Goal: Task Accomplishment & Management: Complete application form

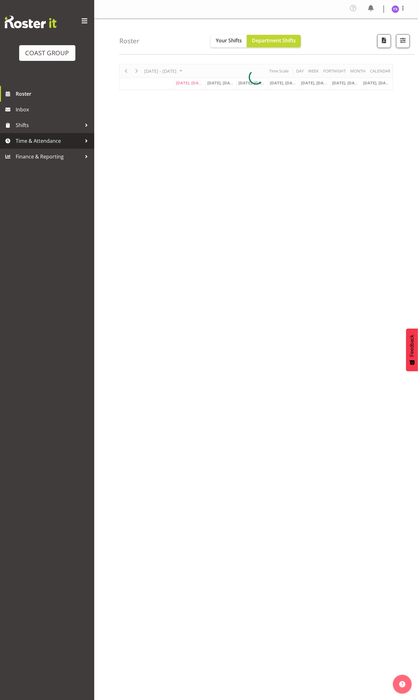
click at [52, 145] on span "Time & Attendance" at bounding box center [49, 140] width 66 height 9
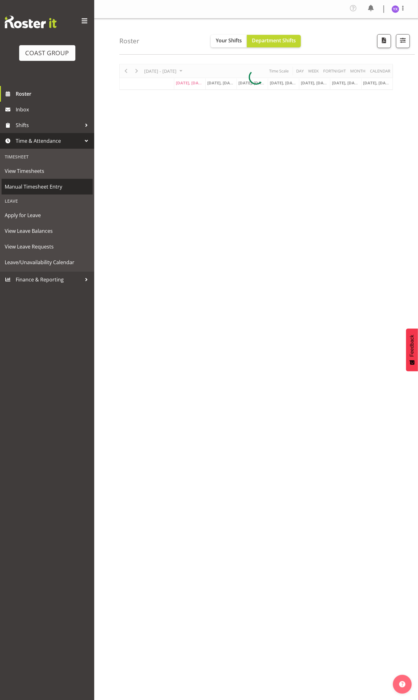
click at [59, 186] on span "Manual Timesheet Entry" at bounding box center [47, 186] width 85 height 9
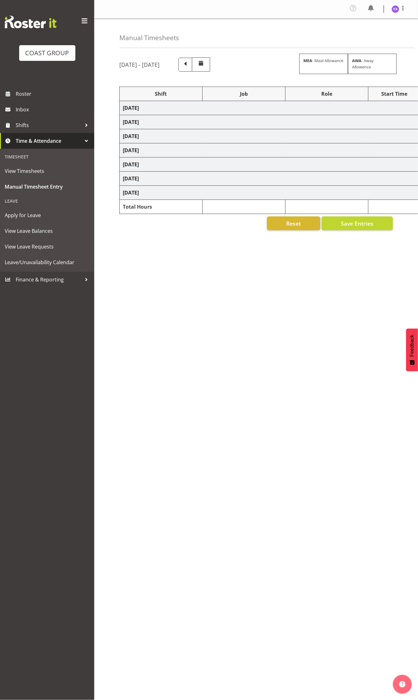
select select "1321"
select select "10172"
select select "1321"
select select "9297"
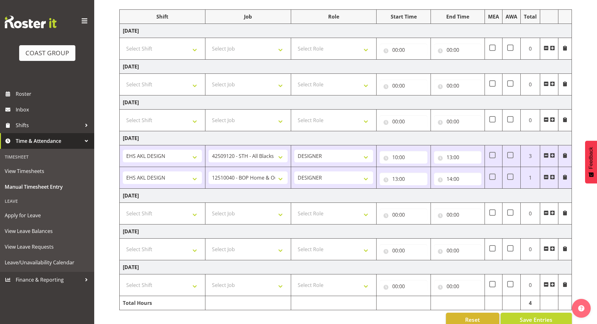
scroll to position [90, 0]
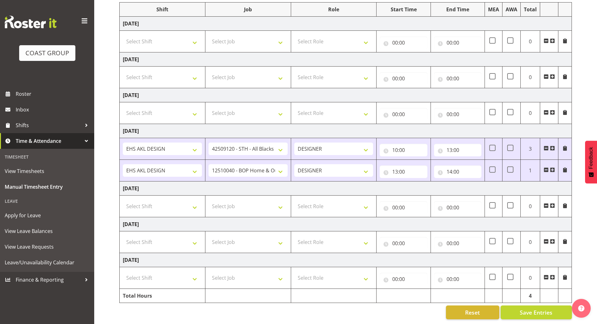
click at [417, 239] on span at bounding box center [552, 241] width 5 height 5
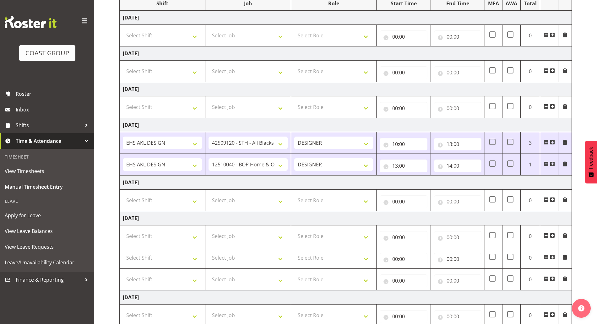
click at [417, 234] on span at bounding box center [552, 235] width 5 height 5
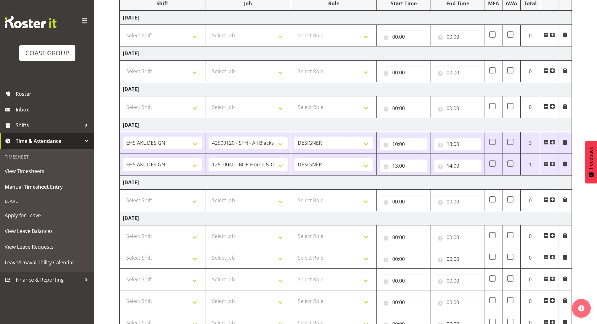
click at [417, 234] on span at bounding box center [552, 235] width 5 height 5
click at [141, 240] on select "Select Shift D+B @ [PERSON_NAME] D+B Build D+B Build NZACA D+B Build Tech Day […" at bounding box center [162, 236] width 79 height 13
select select "1321"
click at [123, 230] on select "Select Shift D+B @ [PERSON_NAME] D+B Build D+B Build NZACA D+B Build Tech Day […" at bounding box center [162, 236] width 79 height 13
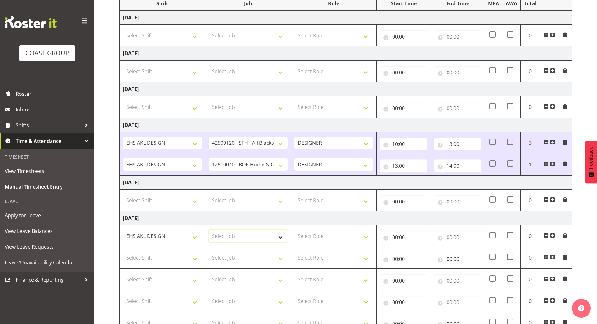
click at [238, 240] on select "Select Job 1 Carlton Events 1 [PERSON_NAME][GEOGRAPHIC_DATA] 1 [PERSON_NAME][GE…" at bounding box center [247, 236] width 79 height 13
drag, startPoint x: 243, startPoint y: 240, endPoint x: 247, endPoint y: 236, distance: 5.8
click at [244, 240] on select "Select Job 1 Carlton Events 1 [PERSON_NAME][GEOGRAPHIC_DATA] 1 [PERSON_NAME][GE…" at bounding box center [247, 236] width 79 height 13
click at [248, 238] on select "1 Carlton Events 1 [PERSON_NAME] 1 [PERSON_NAME][GEOGRAPHIC_DATA] 1 EHS WAREHOU…" at bounding box center [247, 236] width 79 height 13
select select "10172"
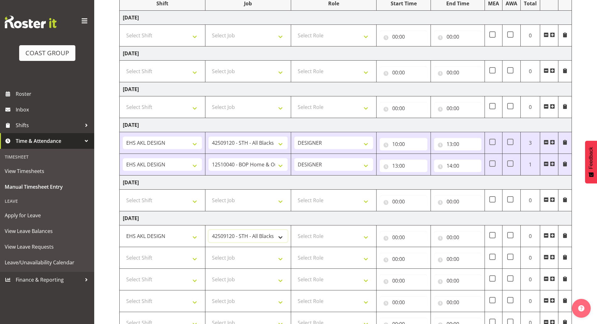
click at [208, 230] on select "1 Carlton Events 1 [PERSON_NAME] 1 [PERSON_NAME][GEOGRAPHIC_DATA] 1 EHS WAREHOU…" at bounding box center [247, 236] width 79 height 13
click at [140, 256] on select "Select Shift D+B @ [PERSON_NAME] D+B Build D+B Build NZACA D+B Build Tech Day […" at bounding box center [162, 257] width 79 height 13
select select "1321"
click at [123, 251] on select "Select Shift D+B @ [PERSON_NAME] D+B Build D+B Build NZACA D+B Build Tech Day […" at bounding box center [162, 257] width 79 height 13
click at [252, 248] on td "Select Job 1 Carlton Events 1 [PERSON_NAME][GEOGRAPHIC_DATA] 1 [PERSON_NAME][GE…" at bounding box center [248, 258] width 86 height 22
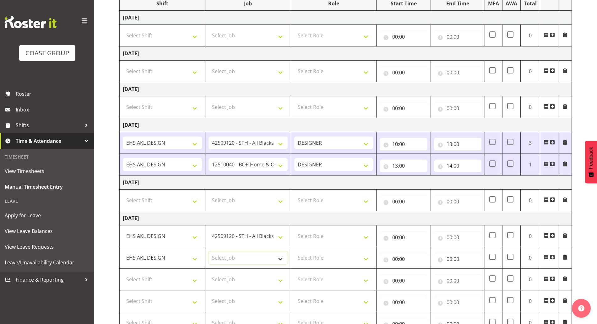
click at [253, 260] on select "Select Job 1 Carlton Events 1 [PERSON_NAME][GEOGRAPHIC_DATA] 1 [PERSON_NAME][GE…" at bounding box center [247, 257] width 79 height 13
select select "9134"
click at [208, 251] on select "Select Job 1 Carlton Events 1 [PERSON_NAME][GEOGRAPHIC_DATA] 1 [PERSON_NAME][GE…" at bounding box center [247, 257] width 79 height 13
drag, startPoint x: 338, startPoint y: 238, endPoint x: 336, endPoint y: 241, distance: 3.6
click at [338, 238] on select "Select Role DESIGNER Designer" at bounding box center [333, 236] width 79 height 13
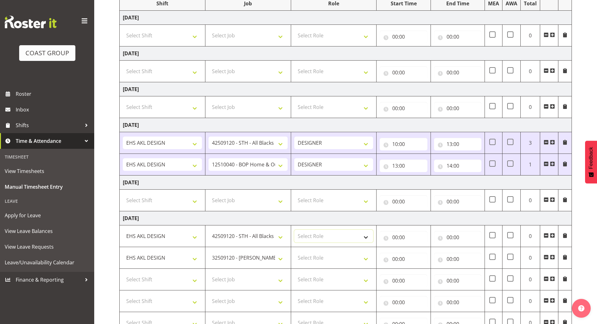
select select "215"
click at [294, 230] on select "Select Role DESIGNER Designer" at bounding box center [333, 236] width 79 height 13
click at [332, 253] on select "Select Role DESIGNER Designer" at bounding box center [333, 257] width 79 height 13
select select "215"
click at [294, 251] on select "Select Role DESIGNER Designer" at bounding box center [333, 257] width 79 height 13
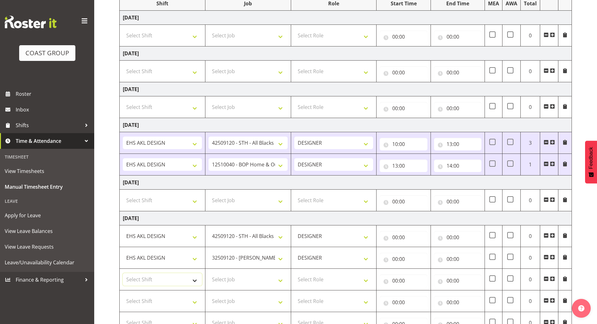
click at [174, 283] on select "Select Shift D+B @ [PERSON_NAME] D+B Build D+B Build NZACA D+B Build Tech Day […" at bounding box center [162, 279] width 79 height 13
select select "1321"
click at [123, 273] on select "Select Shift D+B @ [PERSON_NAME] D+B Build D+B Build NZACA D+B Build Tech Day […" at bounding box center [162, 279] width 79 height 13
click at [261, 278] on select "Select Job 1 Carlton Events 1 [PERSON_NAME][GEOGRAPHIC_DATA] 1 [PERSON_NAME][GE…" at bounding box center [247, 279] width 79 height 13
select select "10148"
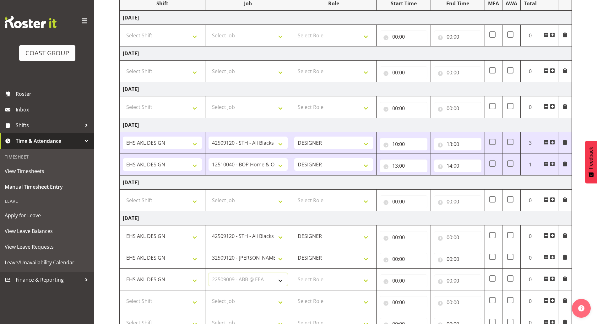
click at [208, 273] on select "Select Job 1 Carlton Events 1 [PERSON_NAME][GEOGRAPHIC_DATA] 1 [PERSON_NAME][GE…" at bounding box center [247, 279] width 79 height 13
click at [359, 278] on select "Select Role DESIGNER Designer" at bounding box center [333, 279] width 79 height 13
select select "215"
click at [294, 273] on select "Select Role DESIGNER Designer" at bounding box center [333, 279] width 79 height 13
click at [177, 294] on td "Select Shift D+B @ [PERSON_NAME] D+B Build D+B Build NZACA D+B Build Tech Day […" at bounding box center [163, 301] width 86 height 22
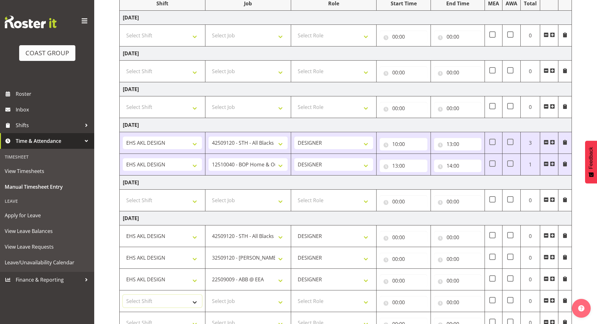
click at [175, 303] on select "Select Shift D+B @ [PERSON_NAME] D+B Build D+B Build NZACA D+B Build Tech Day […" at bounding box center [162, 301] width 79 height 13
select select "1321"
click at [123, 295] on select "Select Shift D+B @ [PERSON_NAME] D+B Build D+B Build NZACA D+B Build Tech Day […" at bounding box center [162, 301] width 79 height 13
click at [271, 300] on select "Select Job 1 Carlton Events 1 [PERSON_NAME][GEOGRAPHIC_DATA] 1 [PERSON_NAME][GE…" at bounding box center [247, 301] width 79 height 13
select select "10546"
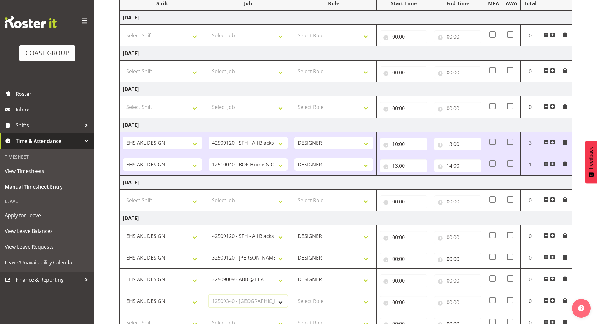
click at [208, 295] on select "Select Job 1 Carlton Events 1 [PERSON_NAME][GEOGRAPHIC_DATA] 1 [PERSON_NAME][GE…" at bounding box center [247, 301] width 79 height 13
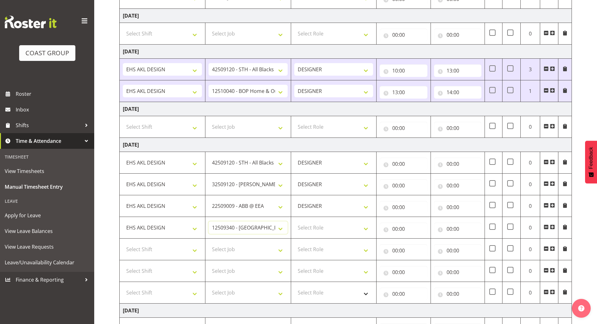
scroll to position [208, 0]
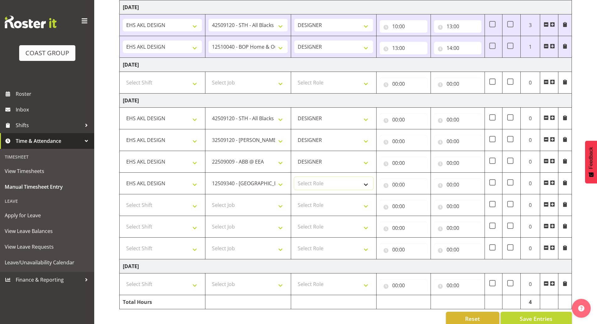
click at [340, 182] on select "Select Role DESIGNER Designer" at bounding box center [333, 183] width 79 height 13
select select "215"
click at [294, 177] on select "Select Role DESIGNER Designer" at bounding box center [333, 183] width 79 height 13
click at [154, 202] on select "Select Shift D+B @ [PERSON_NAME] D+B Build D+B Build NZACA D+B Build Tech Day […" at bounding box center [162, 205] width 79 height 13
select select "1321"
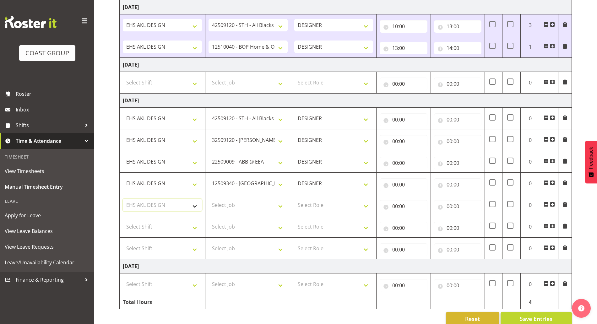
click at [123, 199] on select "Select Shift D+B @ [PERSON_NAME] D+B Build D+B Build NZACA D+B Build Tech Day […" at bounding box center [162, 205] width 79 height 13
click at [253, 212] on td "Select Job 1 Carlton Events 1 [PERSON_NAME][GEOGRAPHIC_DATA] 1 [PERSON_NAME][GE…" at bounding box center [248, 205] width 86 height 22
click at [257, 206] on select "Select Job 1 Carlton Events 1 [PERSON_NAME][GEOGRAPHIC_DATA] 1 [PERSON_NAME][GE…" at bounding box center [247, 205] width 79 height 13
click at [268, 202] on select "Select Job 1 Carlton Events 1 [PERSON_NAME][GEOGRAPHIC_DATA] 1 [PERSON_NAME][GE…" at bounding box center [247, 205] width 79 height 13
select select "10509"
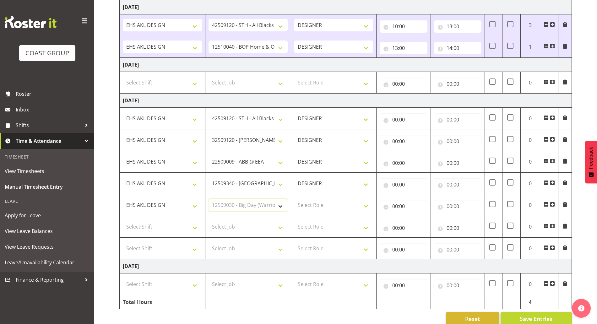
click at [208, 199] on select "Select Job 1 Carlton Events 1 [PERSON_NAME][GEOGRAPHIC_DATA] 1 [PERSON_NAME][GE…" at bounding box center [247, 205] width 79 height 13
drag, startPoint x: 312, startPoint y: 207, endPoint x: 313, endPoint y: 210, distance: 3.8
click at [312, 207] on select "Select Role DESIGNER Designer" at bounding box center [333, 205] width 79 height 13
select select "215"
click at [294, 199] on select "Select Role DESIGNER Designer" at bounding box center [333, 205] width 79 height 13
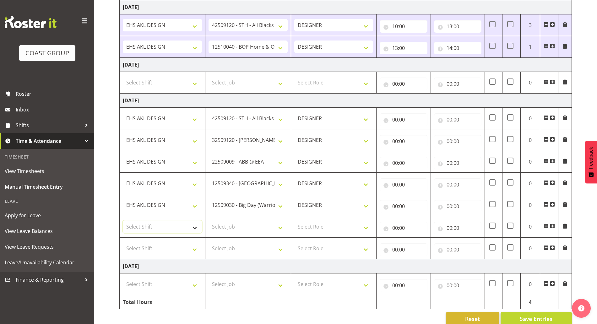
click at [182, 226] on select "Select Shift D+B @ [PERSON_NAME] D+B Build D+B Build NZACA D+B Build Tech Day […" at bounding box center [162, 226] width 79 height 13
click at [123, 220] on select "Select Shift D+B @ [PERSON_NAME] D+B Build D+B Build NZACA D+B Build Tech Day […" at bounding box center [162, 226] width 79 height 13
click at [165, 224] on select "D+B @ [PERSON_NAME] D+B Build D+B Build NZACA D+B Build Tech Day [DATE] D+B Loa…" at bounding box center [162, 226] width 79 height 13
select select "1321"
click at [123, 220] on select "D+B @ [PERSON_NAME] D+B Build D+B Build NZACA D+B Build Tech Day [DATE] D+B Loa…" at bounding box center [162, 226] width 79 height 13
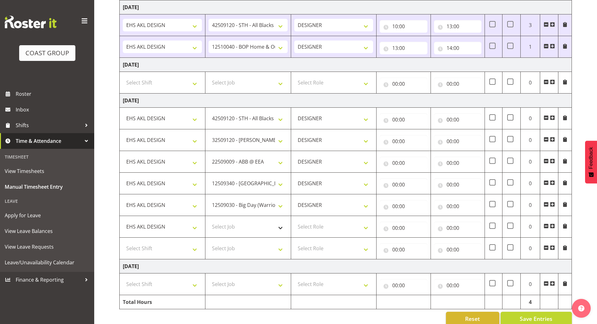
drag, startPoint x: 248, startPoint y: 216, endPoint x: 250, endPoint y: 223, distance: 7.8
click at [248, 216] on td "Select Job 1 Carlton Events 1 [PERSON_NAME][GEOGRAPHIC_DATA] 1 [PERSON_NAME][GE…" at bounding box center [248, 227] width 86 height 22
click at [250, 223] on select "Select Job 1 Carlton Events 1 [PERSON_NAME][GEOGRAPHIC_DATA] 1 [PERSON_NAME][GE…" at bounding box center [247, 226] width 79 height 13
select select "9028"
click at [208, 220] on select "Select Job 1 Carlton Events 1 [PERSON_NAME][GEOGRAPHIC_DATA] 1 [PERSON_NAME][GE…" at bounding box center [247, 226] width 79 height 13
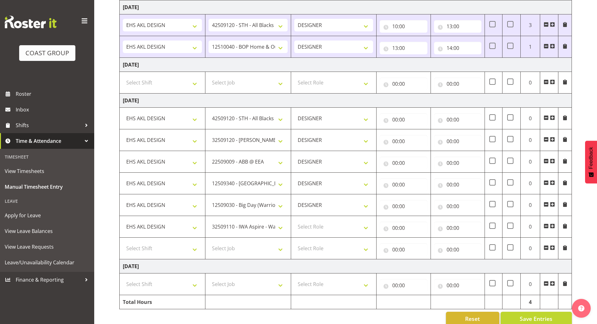
click at [317, 234] on td "Select Role DESIGNER Designer" at bounding box center [334, 227] width 86 height 22
click at [321, 229] on select "Select Role DESIGNER Designer" at bounding box center [333, 226] width 79 height 13
select select "215"
click at [294, 220] on select "Select Role DESIGNER Designer" at bounding box center [333, 226] width 79 height 13
click at [417, 248] on span at bounding box center [545, 247] width 5 height 5
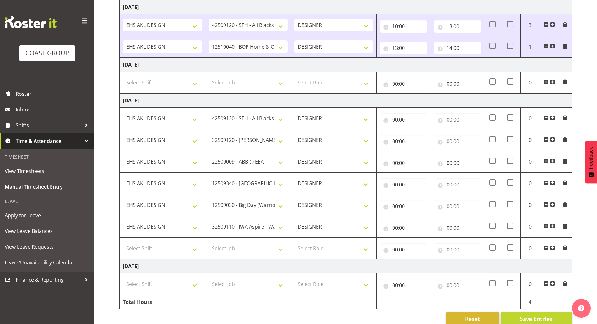
scroll to position [199, 0]
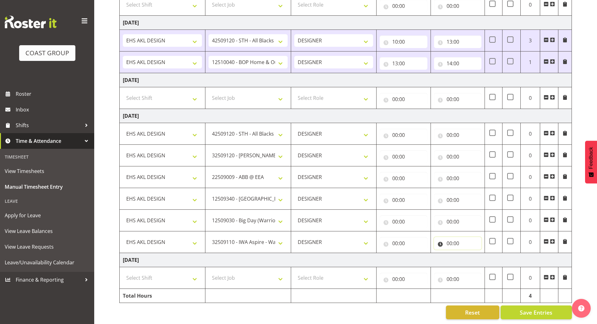
click at [417, 239] on input "00:00" at bounding box center [457, 243] width 47 height 13
click at [417, 255] on select "00 01 02 03 04 05 06 07 08 09 10 11 12 13 14 15 16 17 18 19 20 21 22 23" at bounding box center [477, 259] width 14 height 13
select select "16"
click at [417, 253] on select "00 01 02 03 04 05 06 07 08 09 10 11 12 13 14 15 16 17 18 19 20 21 22 23" at bounding box center [477, 259] width 14 height 13
type input "16:00"
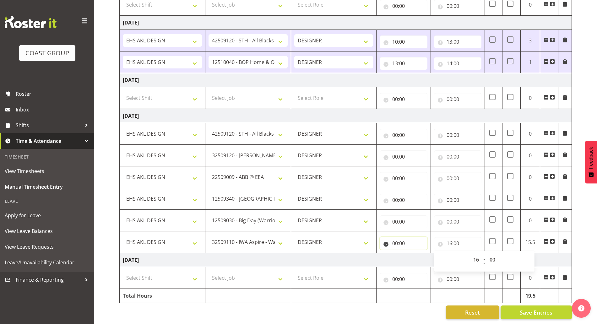
click at [397, 238] on input "00:00" at bounding box center [402, 243] width 47 height 13
click at [417, 253] on select "00 01 02 03 04 05 06 07 08 09 10 11 12 13 14 15 16 17 18 19 20 21 22 23" at bounding box center [422, 259] width 14 height 13
drag, startPoint x: 400, startPoint y: 126, endPoint x: 427, endPoint y: 138, distance: 29.9
click at [400, 129] on input "00:00" at bounding box center [402, 135] width 47 height 13
drag, startPoint x: 417, startPoint y: 148, endPoint x: 423, endPoint y: 146, distance: 6.5
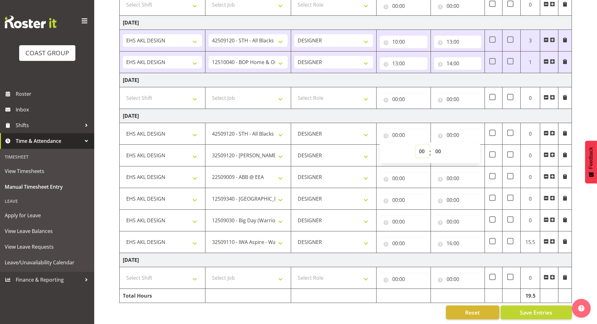
click at [417, 148] on select "00 01 02 03 04 05 06 07 08 09 10 11 12 13 14 15 16 17 18 19 20 21 22 23" at bounding box center [422, 151] width 14 height 13
select select "8"
click at [415, 145] on select "00 01 02 03 04 05 06 07 08 09 10 11 12 13 14 15 16 17 18 19 20 21 22 23" at bounding box center [422, 151] width 14 height 13
type input "08:00"
click at [417, 129] on input "00:00" at bounding box center [457, 135] width 47 height 13
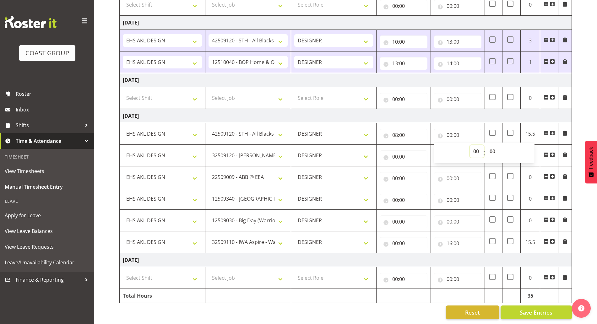
click at [417, 148] on select "00 01 02 03 04 05 06 07 08 09 10 11 12 13 14 15 16 17 18 19 20 21 22 23" at bounding box center [477, 151] width 14 height 13
select select "9"
click at [417, 145] on select "00 01 02 03 04 05 06 07 08 09 10 11 12 13 14 15 16 17 18 19 20 21 22 23" at bounding box center [477, 151] width 14 height 13
type input "09:00"
click at [403, 150] on input "00:00" at bounding box center [402, 156] width 47 height 13
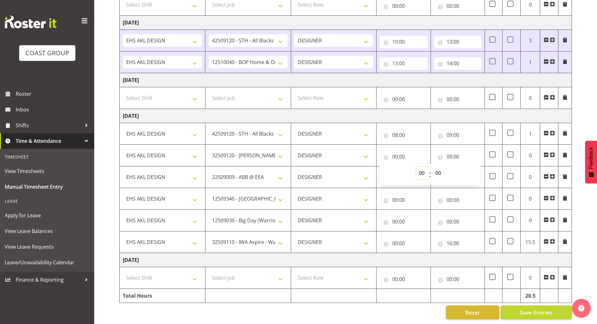
drag, startPoint x: 420, startPoint y: 169, endPoint x: 421, endPoint y: 161, distance: 8.2
click at [417, 169] on select "00 01 02 03 04 05 06 07 08 09 10 11 12 13 14 15 16 17 18 19 20 21 22 23" at bounding box center [422, 173] width 14 height 13
select select "9"
click at [415, 167] on select "00 01 02 03 04 05 06 07 08 09 10 11 12 13 14 15 16 17 18 19 20 21 22 23" at bounding box center [422, 173] width 14 height 13
type input "09:00"
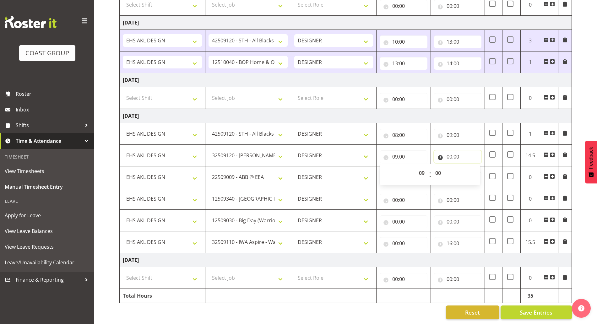
click at [417, 150] on input "00:00" at bounding box center [457, 156] width 47 height 13
click at [417, 170] on select "00 01 02 03 04 05 06 07 08 09 10 11 12 13 14 15 16 17 18 19 20 21 22 23" at bounding box center [477, 173] width 14 height 13
select select "12"
click at [417, 167] on select "00 01 02 03 04 05 06 07 08 09 10 11 12 13 14 15 16 17 18 19 20 21 22 23" at bounding box center [477, 173] width 14 height 13
type input "12:00"
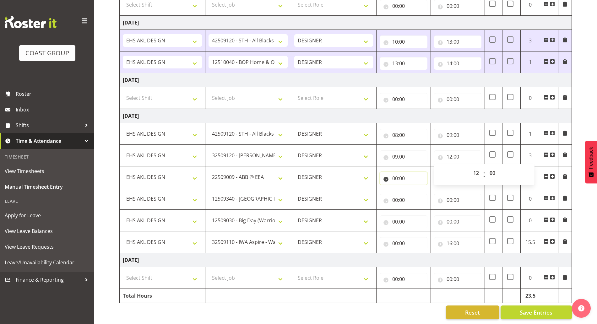
click at [410, 172] on input "00:00" at bounding box center [402, 178] width 47 height 13
click at [417, 188] on select "00 01 02 03 04 05 06 07 08 09 10 11 12 13 14 15 16 17 18 19 20 21 22 23" at bounding box center [422, 194] width 14 height 13
select select "12"
click at [415, 188] on select "00 01 02 03 04 05 06 07 08 09 10 11 12 13 14 15 16 17 18 19 20 21 22 23" at bounding box center [422, 194] width 14 height 13
type input "12:00"
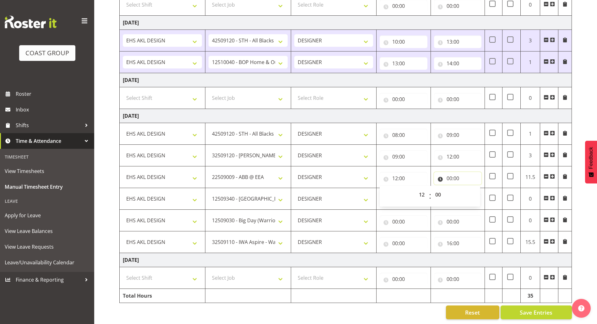
click at [417, 177] on input "00:00" at bounding box center [457, 178] width 47 height 13
click at [417, 191] on select "00 01 02 03 04 05 06 07 08 09 10 11 12 13 14 15 16 17 18 19 20 21 22 23" at bounding box center [477, 194] width 14 height 13
select select "13"
click at [417, 188] on select "00 01 02 03 04 05 06 07 08 09 10 11 12 13 14 15 16 17 18 19 20 21 22 23" at bounding box center [477, 194] width 14 height 13
type input "13:00"
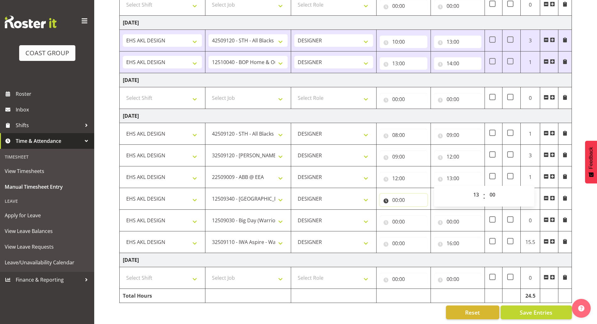
click at [411, 198] on input "00:00" at bounding box center [402, 200] width 47 height 13
click at [417, 210] on select "00 01 02 03 04 05 06 07 08 09 10 11 12 13 14 15 16 17 18 19 20 21 22 23" at bounding box center [422, 216] width 14 height 13
select select "13"
click at [415, 210] on select "00 01 02 03 04 05 06 07 08 09 10 11 12 13 14 15 16 17 18 19 20 21 22 23" at bounding box center [422, 216] width 14 height 13
type input "13:00"
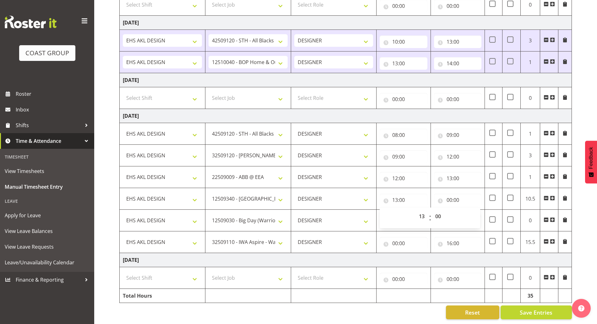
drag, startPoint x: 447, startPoint y: 203, endPoint x: 459, endPoint y: 203, distance: 12.3
click at [417, 207] on div "00 01 02 03 04 05 06 07 08 09 10 11 12 13 14 15 16 17 18 19 20 21 22 23 : 00 01…" at bounding box center [429, 217] width 100 height 21
click at [417, 196] on input "00:00" at bounding box center [457, 200] width 47 height 13
click at [417, 213] on div "00 01 02 03 04 05 06 07 08 09 10 11 12 13 14 15 16 17 18 19 20 21 22 23 : 00 01…" at bounding box center [484, 218] width 100 height 16
drag, startPoint x: 476, startPoint y: 213, endPoint x: 475, endPoint y: 205, distance: 8.3
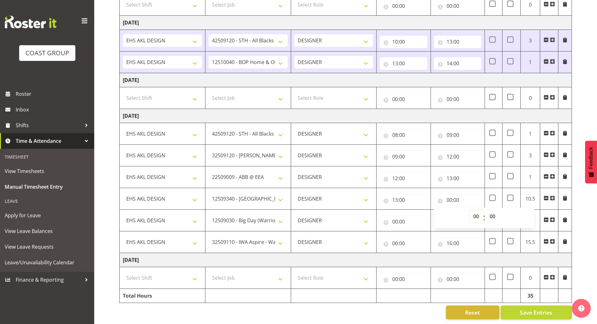
click at [417, 212] on select "00 01 02 03 04 05 06 07 08 09 10 11 12 13 14 15 16 17 18 19 20 21 22 23" at bounding box center [477, 216] width 14 height 13
select select "13"
click at [417, 210] on select "00 01 02 03 04 05 06 07 08 09 10 11 12 13 14 15 16 17 18 19 20 21 22 23" at bounding box center [477, 216] width 14 height 13
type input "13:00"
click at [417, 213] on select "00 01 02 03 04 05 06 07 08 09 10 11 12 13 14 15 16 17 18 19 20 21 22 23 24 25 2…" at bounding box center [493, 216] width 14 height 13
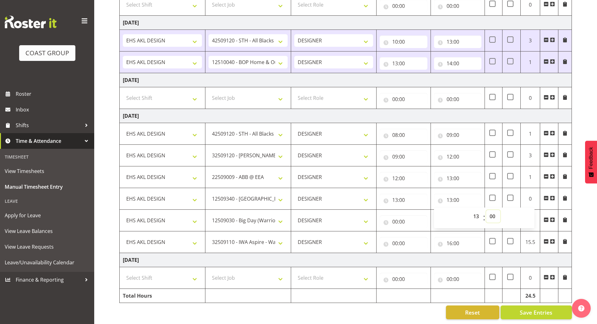
select select "30"
click at [417, 210] on select "00 01 02 03 04 05 06 07 08 09 10 11 12 13 14 15 16 17 18 19 20 21 22 23 24 25 2…" at bounding box center [493, 216] width 14 height 13
type input "13:30"
drag, startPoint x: 410, startPoint y: 210, endPoint x: 425, endPoint y: 223, distance: 20.1
click at [410, 215] on input "00:00" at bounding box center [402, 221] width 47 height 13
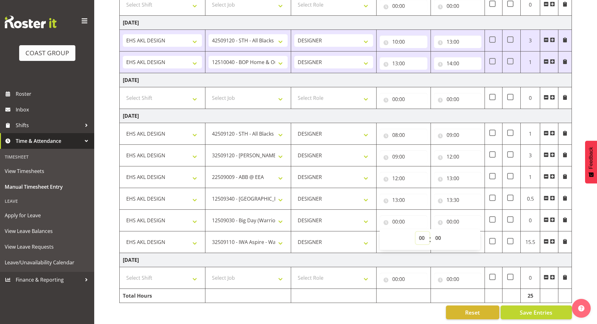
click at [417, 232] on select "00 01 02 03 04 05 06 07 08 09 10 11 12 13 14 15 16 17 18 19 20 21 22 23" at bounding box center [422, 238] width 14 height 13
select select "13"
click at [415, 232] on select "00 01 02 03 04 05 06 07 08 09 10 11 12 13 14 15 16 17 18 19 20 21 22 23" at bounding box center [422, 238] width 14 height 13
type input "13:00"
click at [417, 232] on select "00 01 02 03 04 05 06 07 08 09 10 11 12 13 14 15 16 17 18 19 20 21 22 23 24 25 2…" at bounding box center [439, 238] width 14 height 13
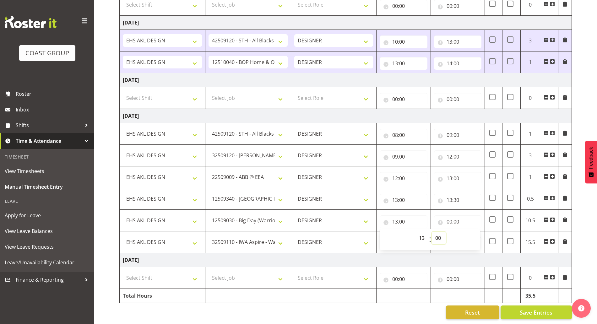
select select "30"
click at [417, 232] on select "00 01 02 03 04 05 06 07 08 09 10 11 12 13 14 15 16 17 18 19 20 21 22 23 24 25 2…" at bounding box center [439, 238] width 14 height 13
type input "13:30"
click at [417, 215] on input "00:00" at bounding box center [457, 221] width 47 height 13
click at [417, 232] on select "00 01 02 03 04 05 06 07 08 09 10 11 12 13 14 15 16 17 18 19 20 21 22 23" at bounding box center [477, 238] width 14 height 13
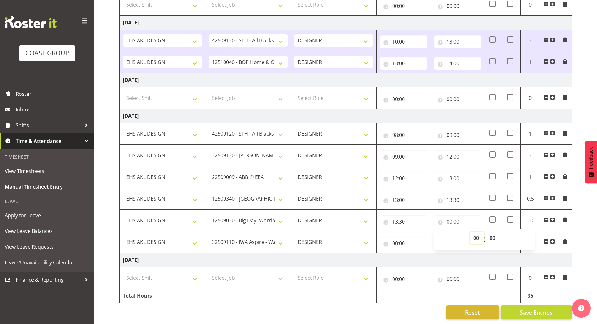
select select "14"
click at [417, 232] on select "00 01 02 03 04 05 06 07 08 09 10 11 12 13 14 15 16 17 18 19 20 21 22 23" at bounding box center [477, 238] width 14 height 13
type input "14:00"
click at [399, 238] on input "00:00" at bounding box center [402, 243] width 47 height 13
click at [417, 255] on select "00 01 02 03 04 05 06 07 08 09 10 11 12 13 14 15 16 17 18 19 20 21 22 23" at bounding box center [422, 259] width 14 height 13
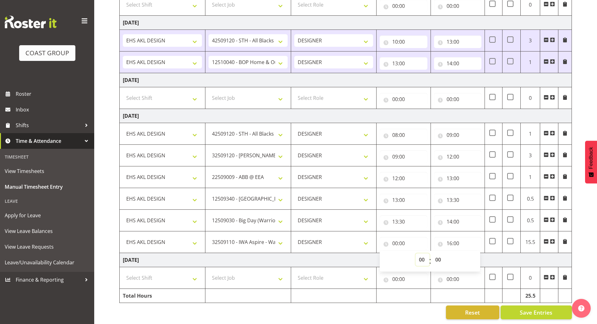
select select "14"
click at [415, 253] on select "00 01 02 03 04 05 06 07 08 09 10 11 12 13 14 15 16 17 18 19 20 21 22 23" at bounding box center [422, 259] width 14 height 13
type input "14:00"
click at [417, 254] on td "[DATE]" at bounding box center [346, 260] width 452 height 14
click at [417, 308] on span "Save Entries" at bounding box center [535, 312] width 33 height 8
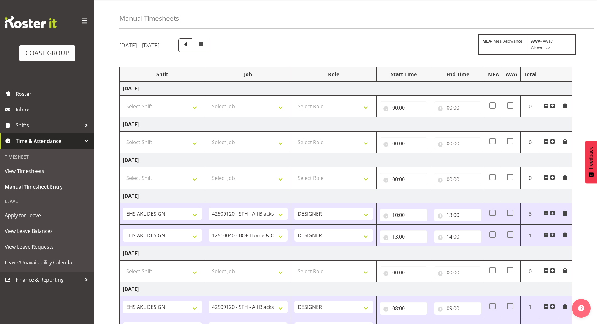
scroll to position [0, 0]
